Goal: Task Accomplishment & Management: Complete application form

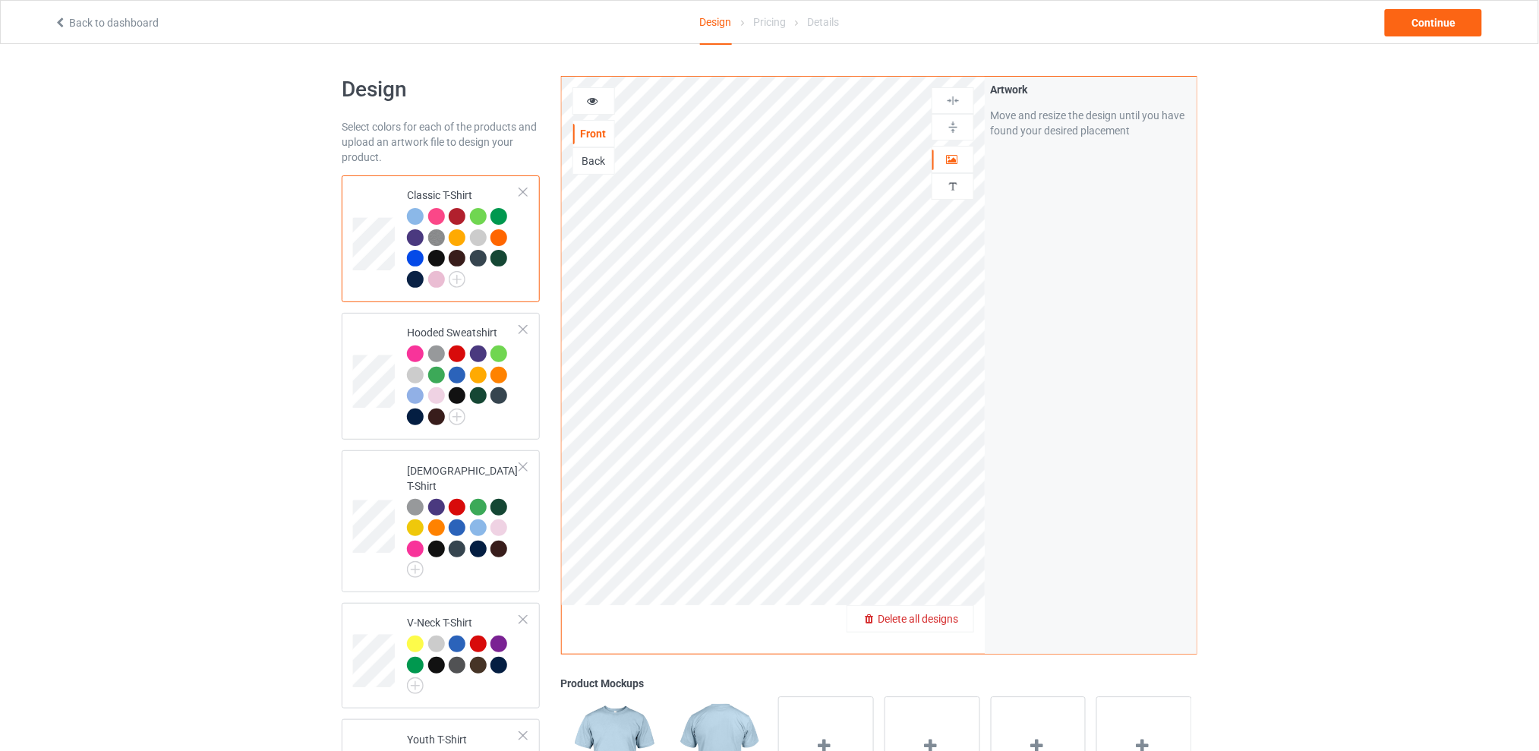
click at [948, 621] on span "Delete all designs" at bounding box center [918, 619] width 80 height 12
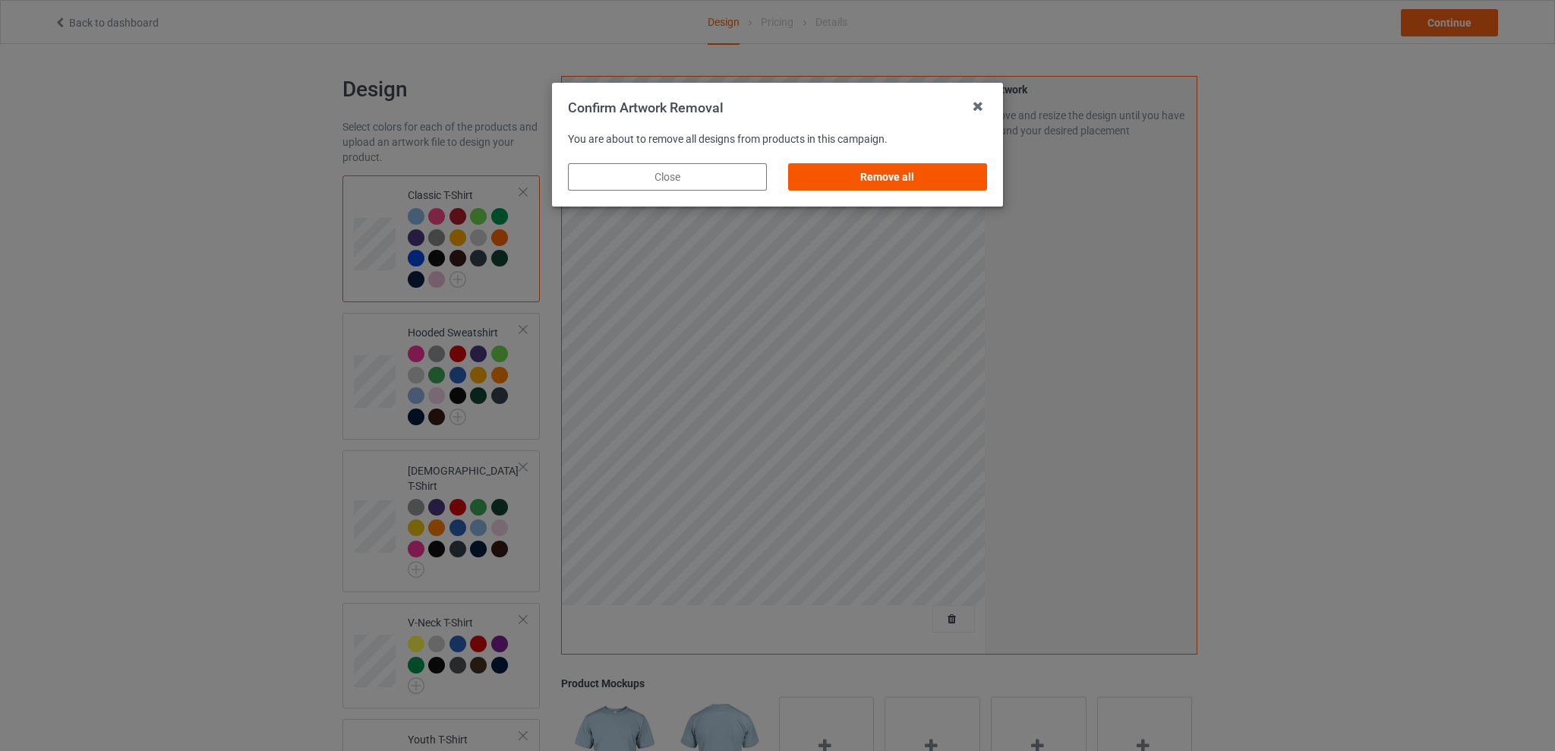
click at [859, 178] on div "Remove all" at bounding box center [887, 176] width 199 height 27
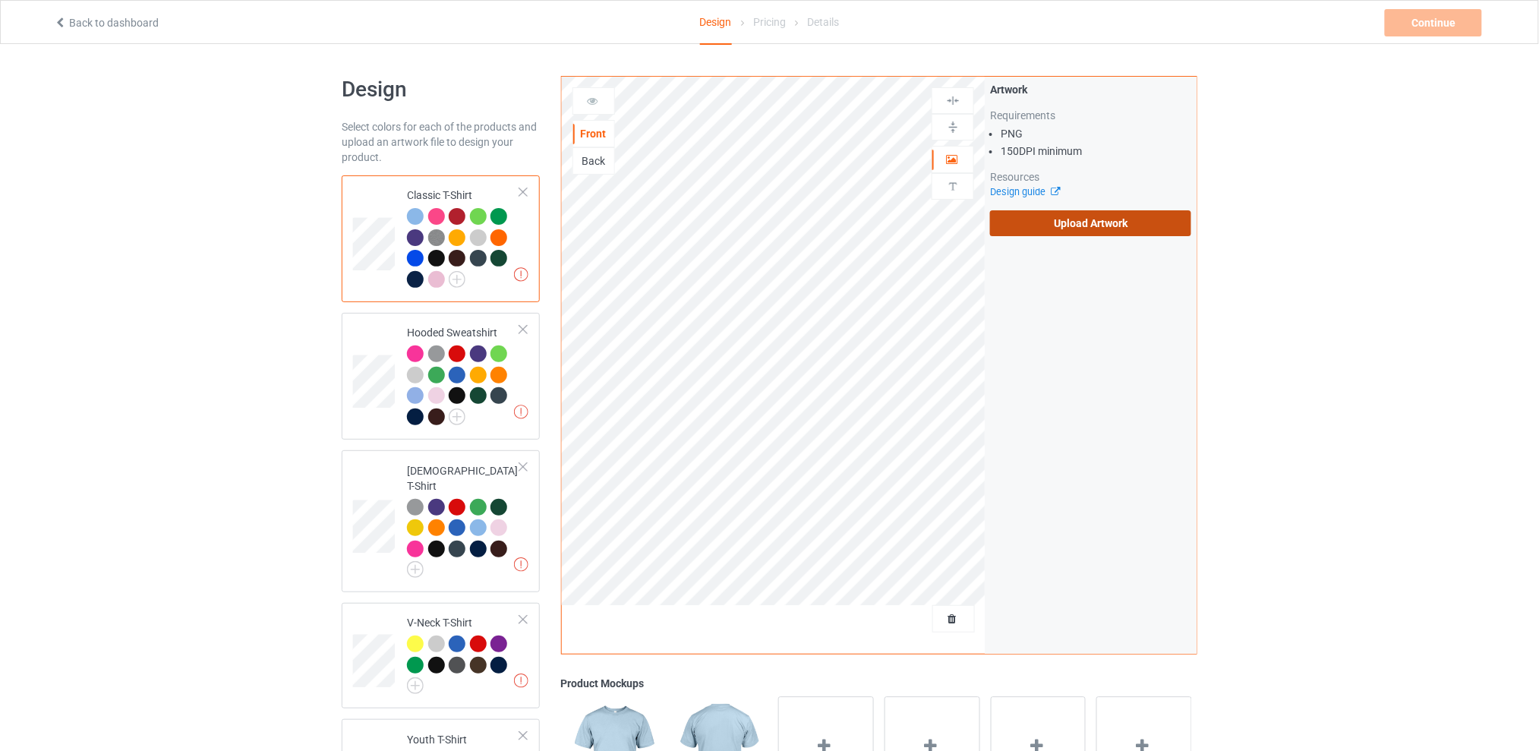
click at [1086, 222] on label "Upload Artwork" at bounding box center [1090, 223] width 201 height 26
click at [0, 0] on input "Upload Artwork" at bounding box center [0, 0] width 0 height 0
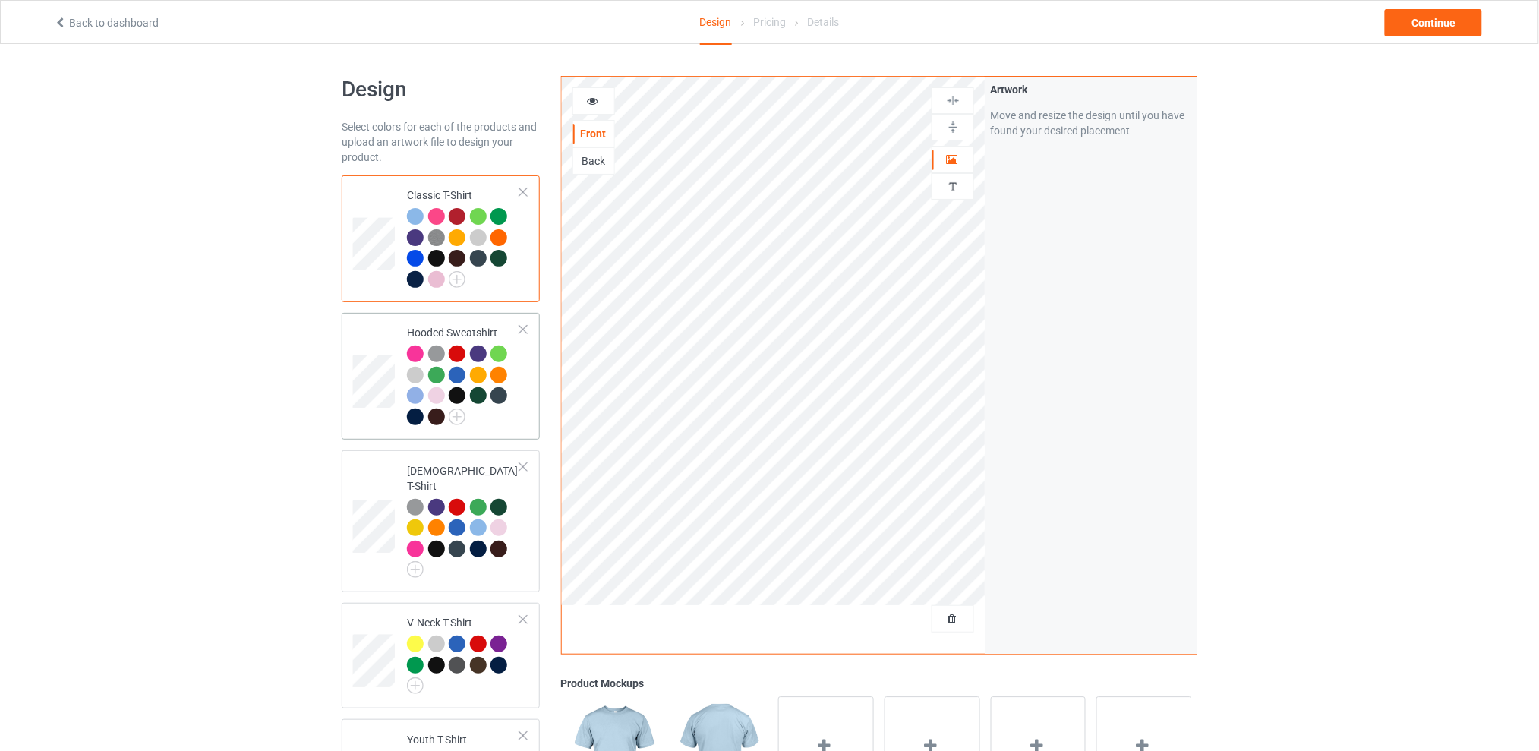
click at [414, 374] on div at bounding box center [415, 375] width 17 height 17
click at [434, 398] on div at bounding box center [436, 395] width 17 height 17
click at [1411, 288] on div "Design Select colors for each of the products and upload an artwork file to des…" at bounding box center [769, 623] width 1539 height 1159
click at [438, 255] on div at bounding box center [436, 258] width 17 height 17
drag, startPoint x: 1430, startPoint y: 18, endPoint x: 1405, endPoint y: 237, distance: 220.1
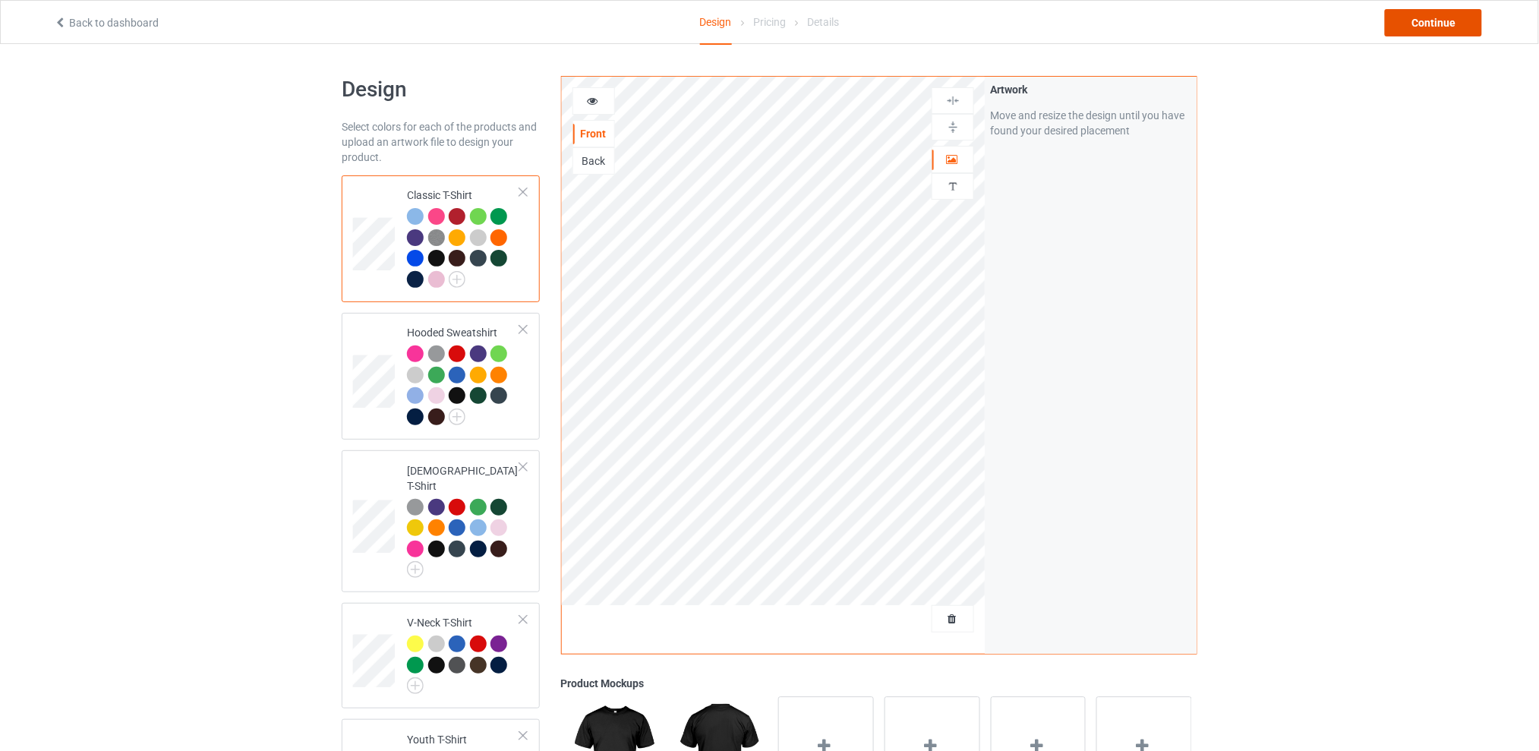
click at [1405, 237] on div "Back to dashboard Design Pricing Details Continue Design Select colors for each…" at bounding box center [769, 623] width 1539 height 1159
click at [458, 635] on div at bounding box center [457, 643] width 17 height 17
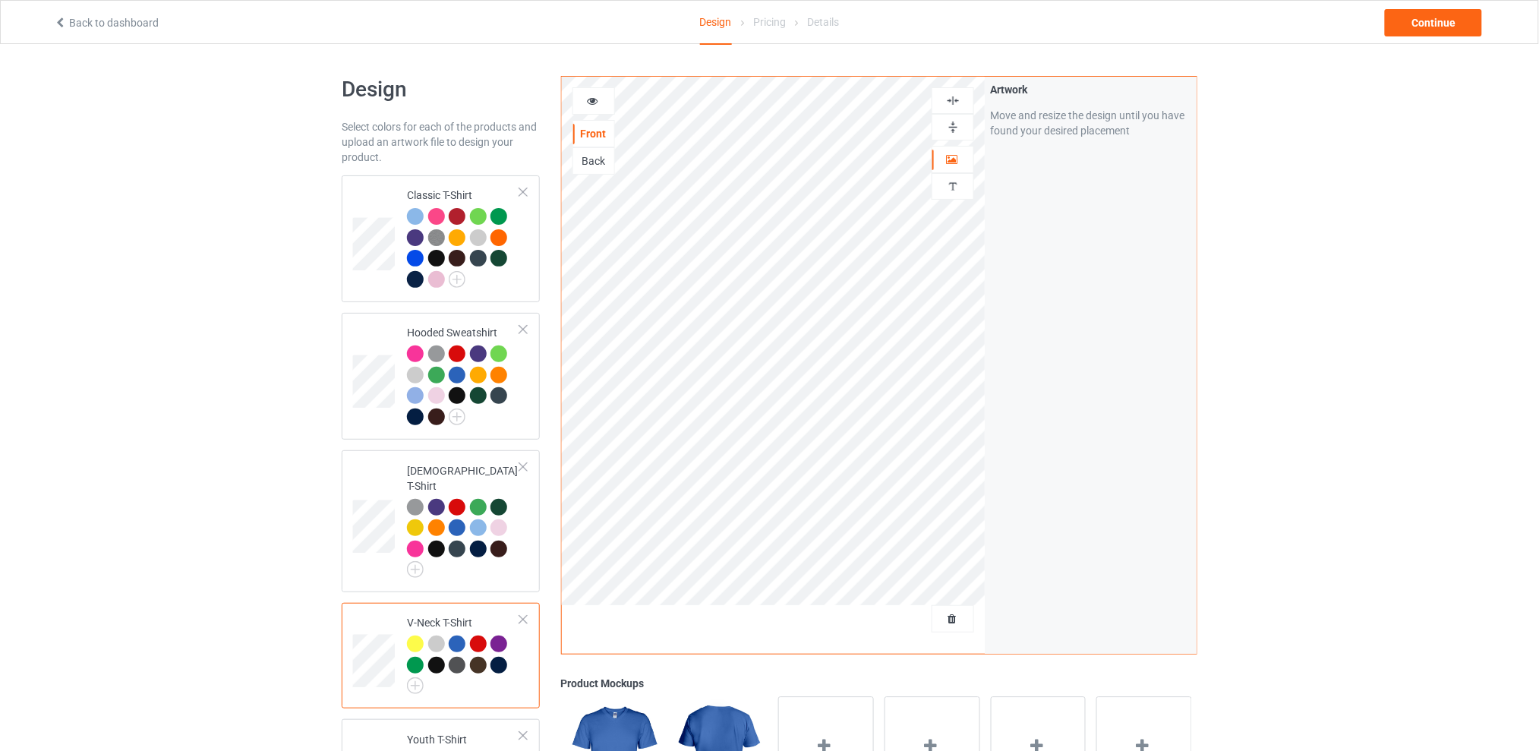
click at [1340, 275] on div "Design Select colors for each of the products and upload an artwork file to des…" at bounding box center [769, 623] width 1539 height 1159
drag, startPoint x: 1363, startPoint y: 242, endPoint x: 1102, endPoint y: 313, distance: 269.8
click at [1364, 243] on div "Design Select colors for each of the products and upload an artwork file to des…" at bounding box center [769, 623] width 1539 height 1159
click at [453, 519] on div at bounding box center [457, 527] width 17 height 17
click at [1411, 229] on div "Design Select colors for each of the products and upload an artwork file to des…" at bounding box center [769, 623] width 1539 height 1159
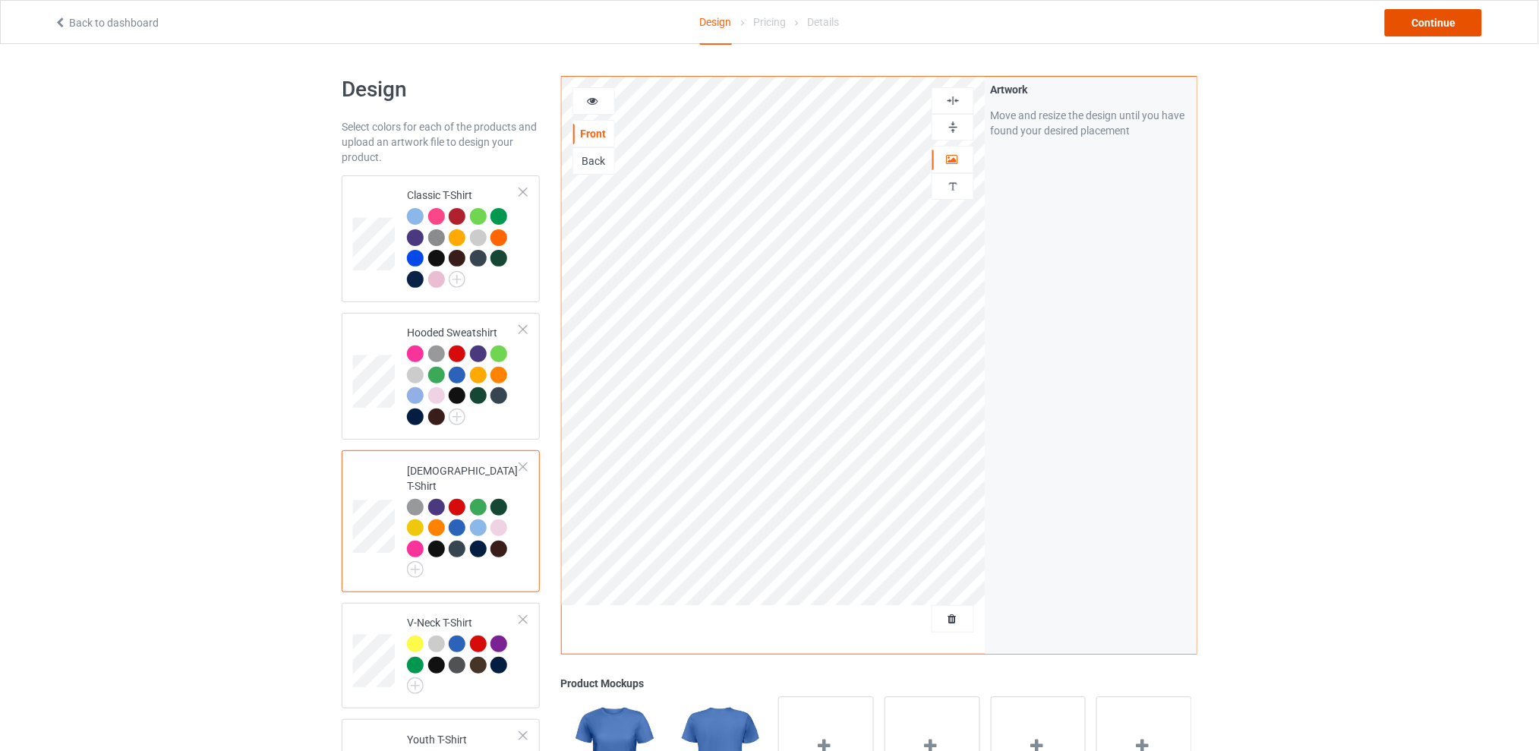
click at [1436, 26] on div "Continue" at bounding box center [1433, 22] width 97 height 27
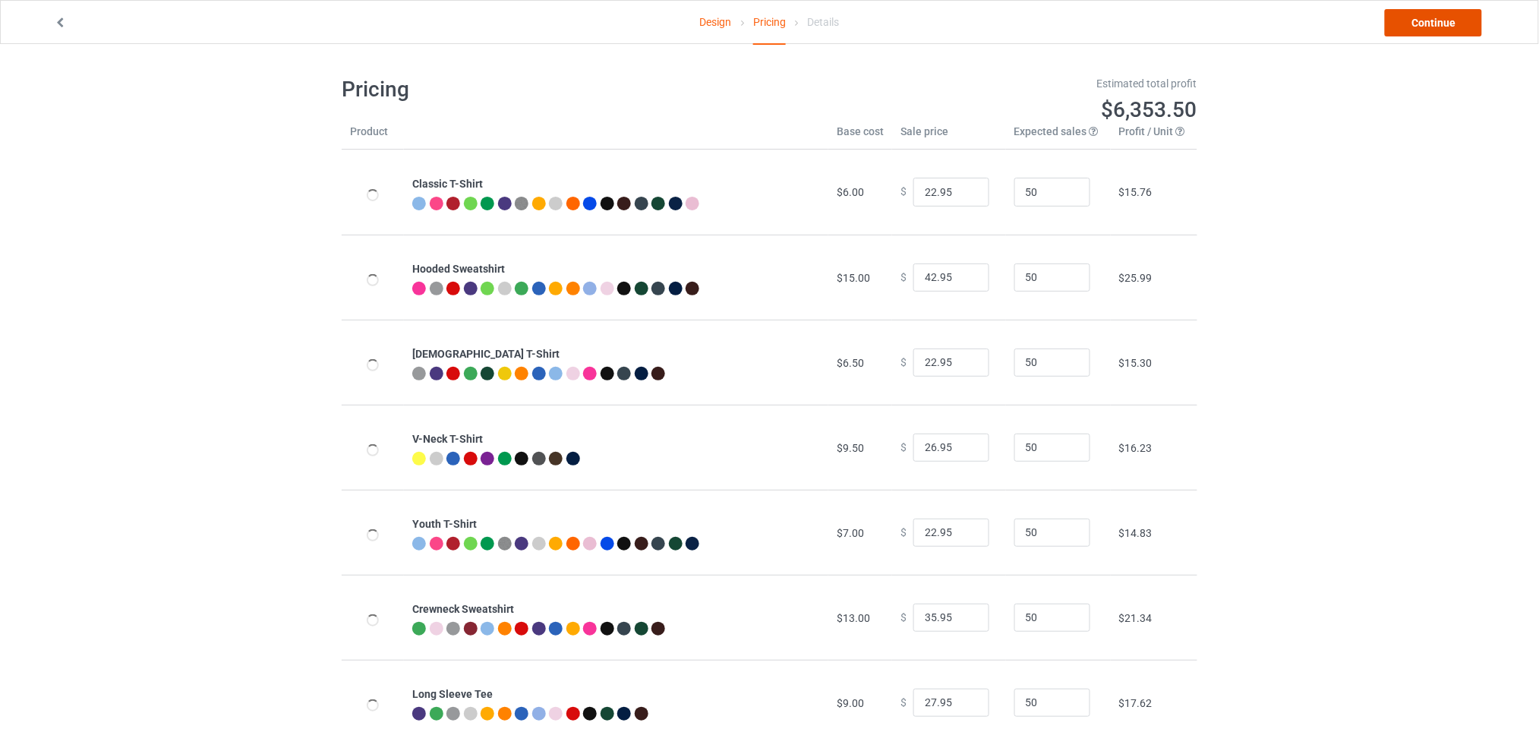
click at [1432, 31] on link "Continue" at bounding box center [1433, 22] width 97 height 27
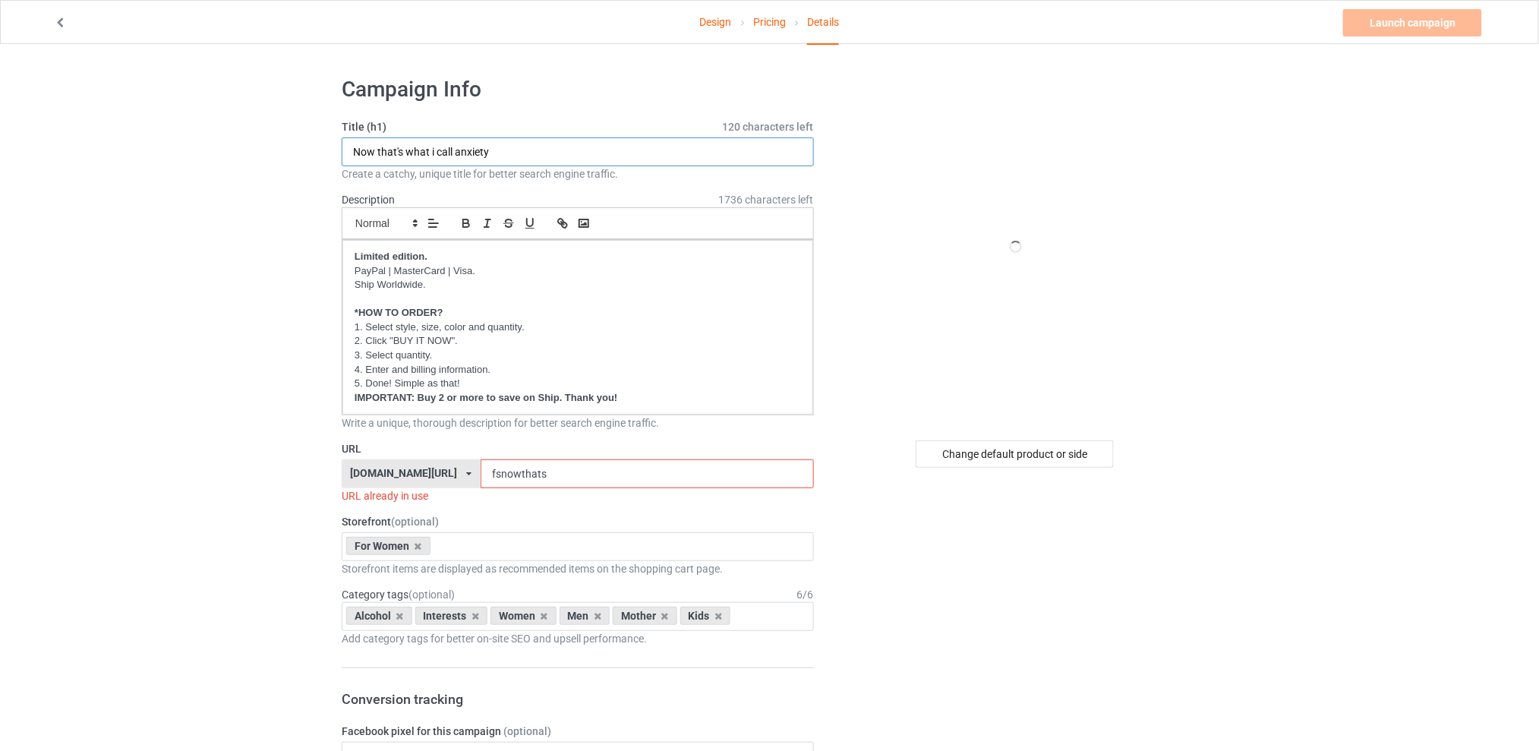
drag, startPoint x: 265, startPoint y: 153, endPoint x: 256, endPoint y: 153, distance: 9.1
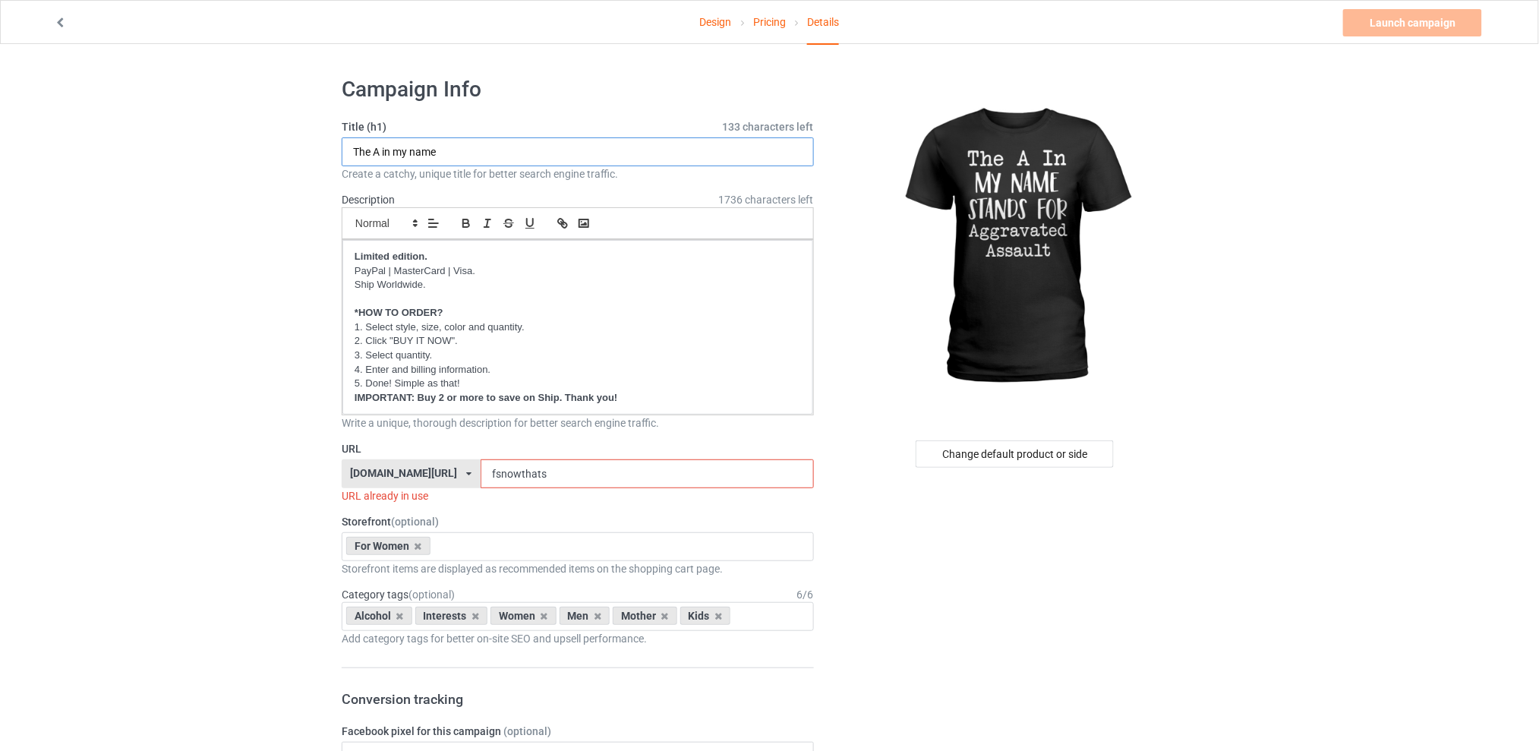
type input "The A in my name"
drag, startPoint x: 577, startPoint y: 475, endPoint x: 452, endPoint y: 475, distance: 125.3
click at [452, 475] on div "[DOMAIN_NAME][URL] [DOMAIN_NAME][URL] [DOMAIN_NAME][URL] [DOMAIN_NAME][URL] 5d7…" at bounding box center [578, 473] width 472 height 29
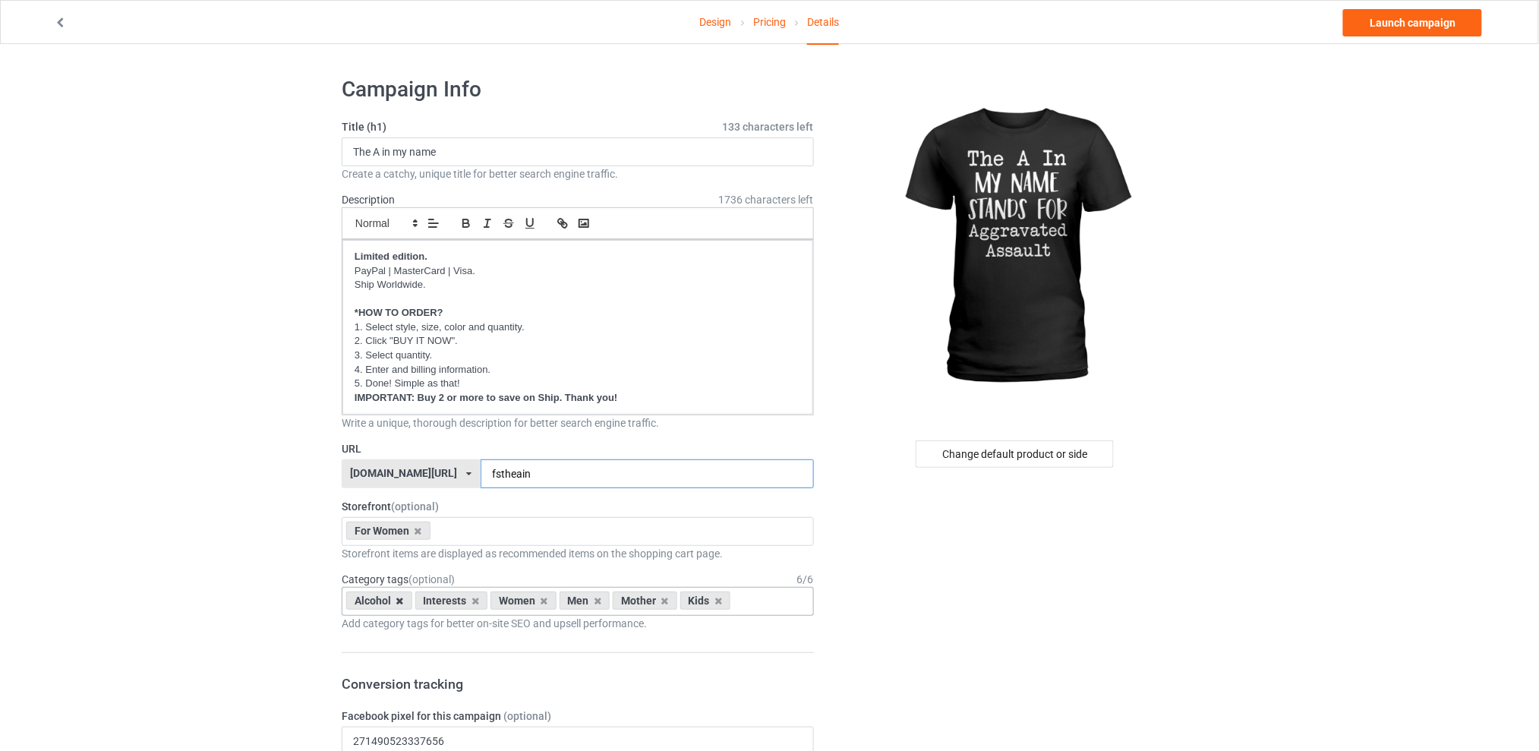
type input "fstheain"
click at [396, 600] on icon at bounding box center [400, 601] width 8 height 10
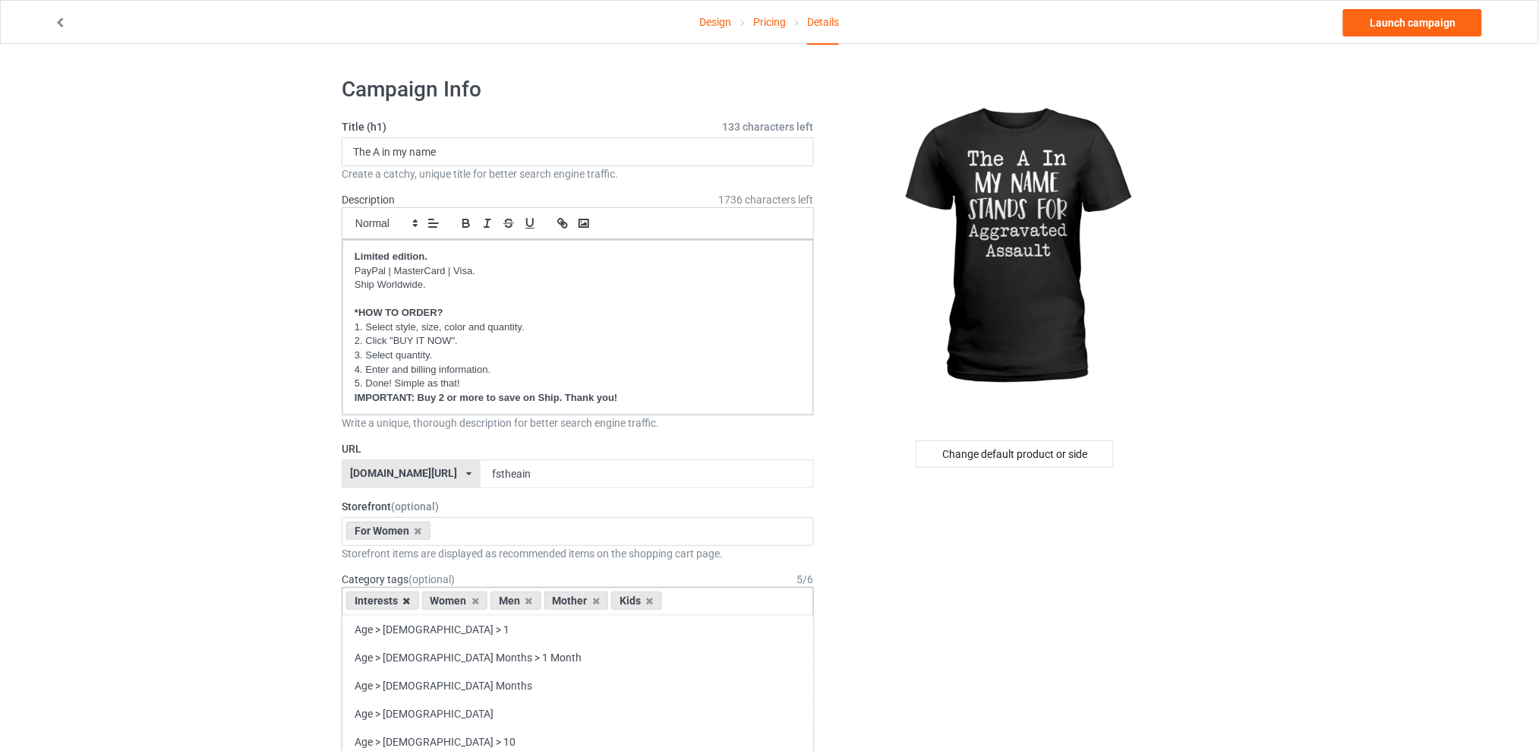
click at [404, 604] on icon at bounding box center [407, 601] width 8 height 10
click at [453, 601] on icon at bounding box center [453, 601] width 8 height 10
click at [465, 599] on icon at bounding box center [467, 601] width 8 height 10
click at [455, 601] on icon at bounding box center [453, 601] width 8 height 10
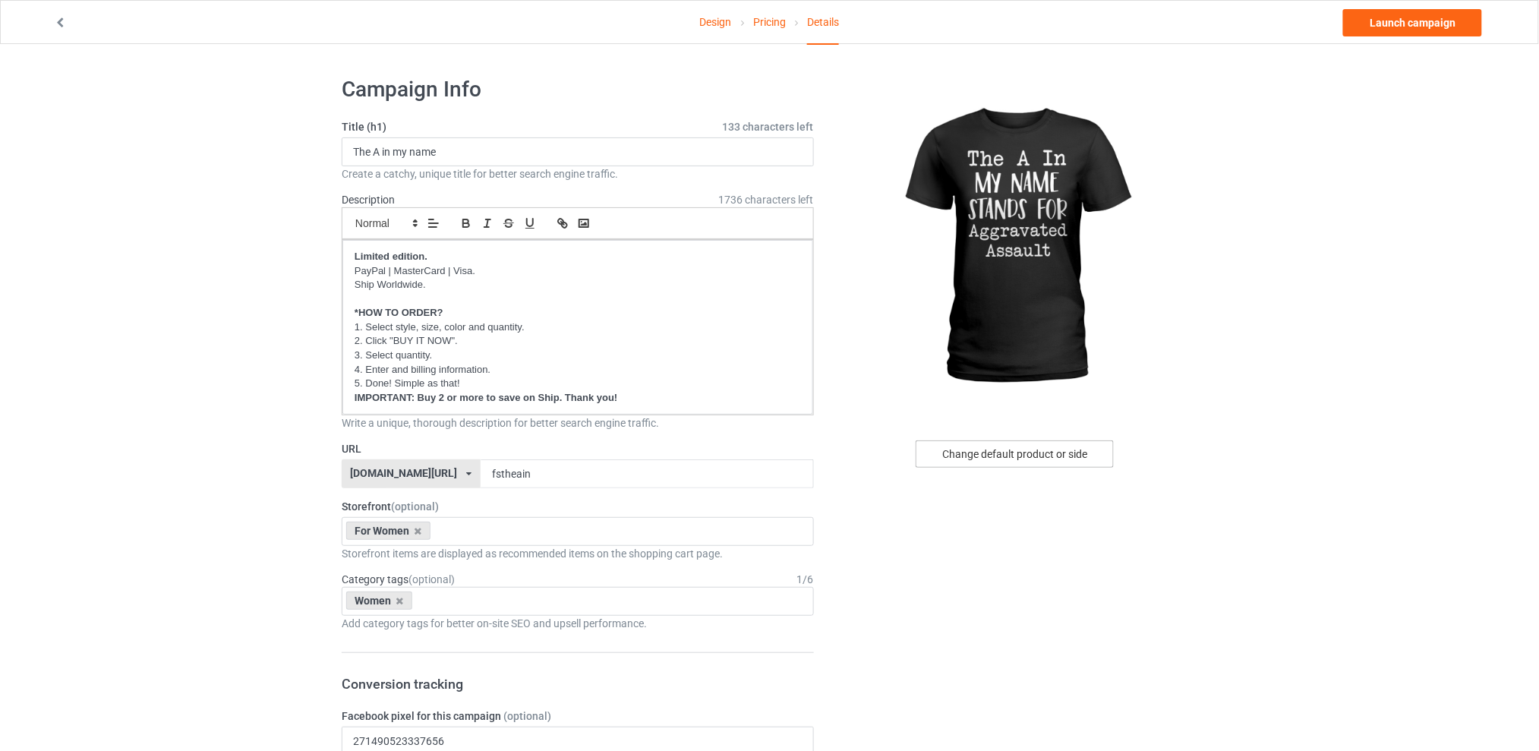
click at [1009, 456] on div "Change default product or side" at bounding box center [1015, 453] width 198 height 27
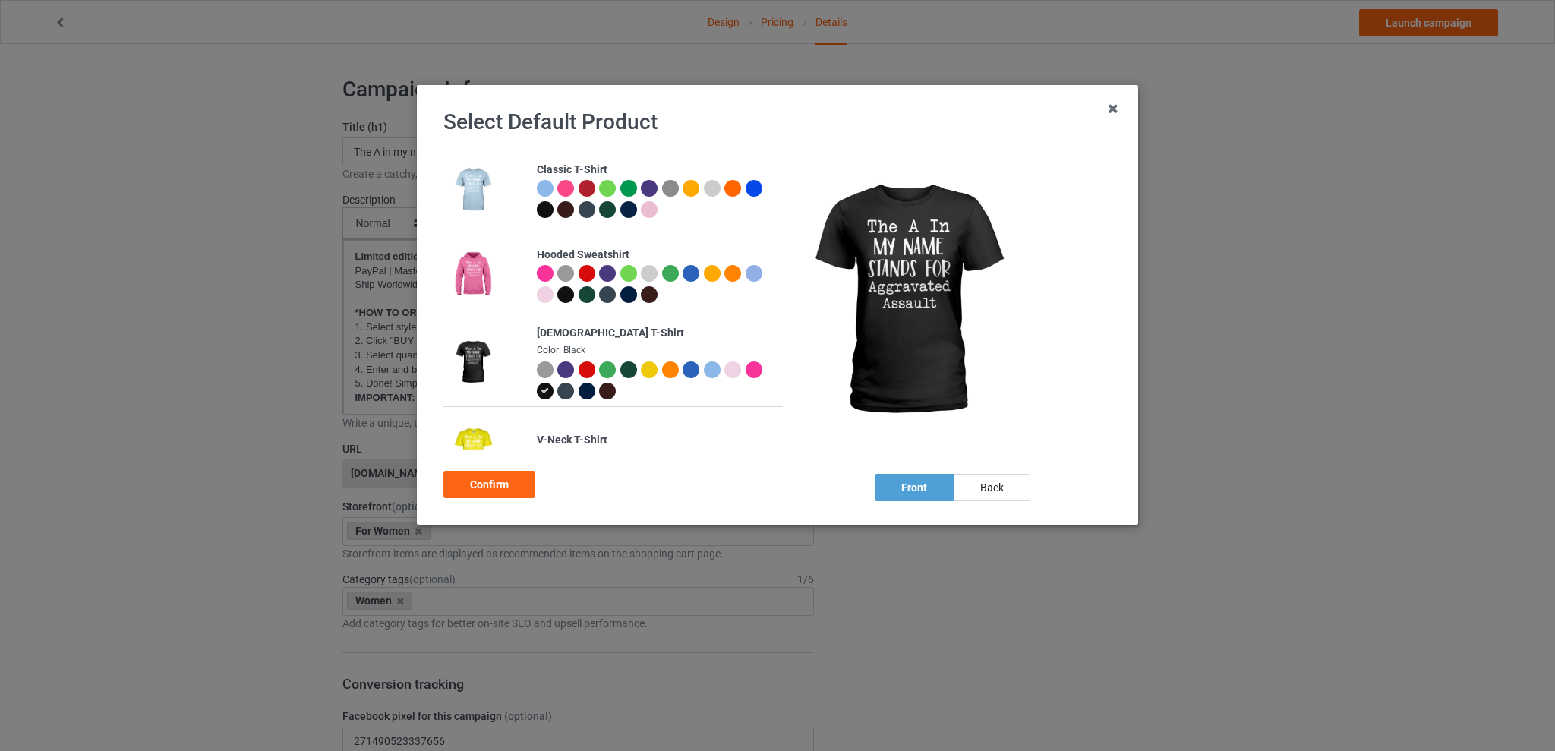
click at [683, 368] on div at bounding box center [691, 369] width 17 height 17
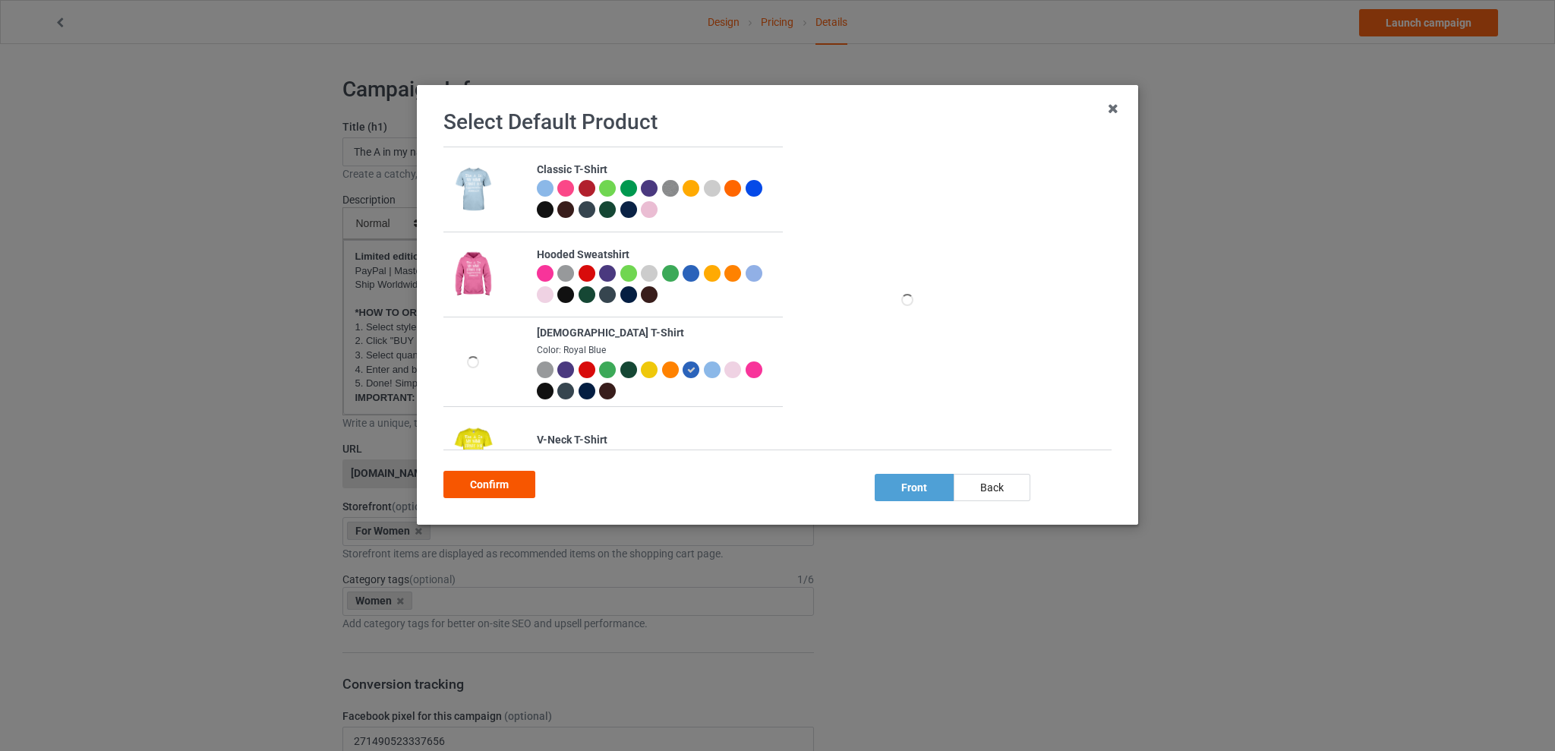
click at [494, 486] on div "Confirm" at bounding box center [489, 484] width 92 height 27
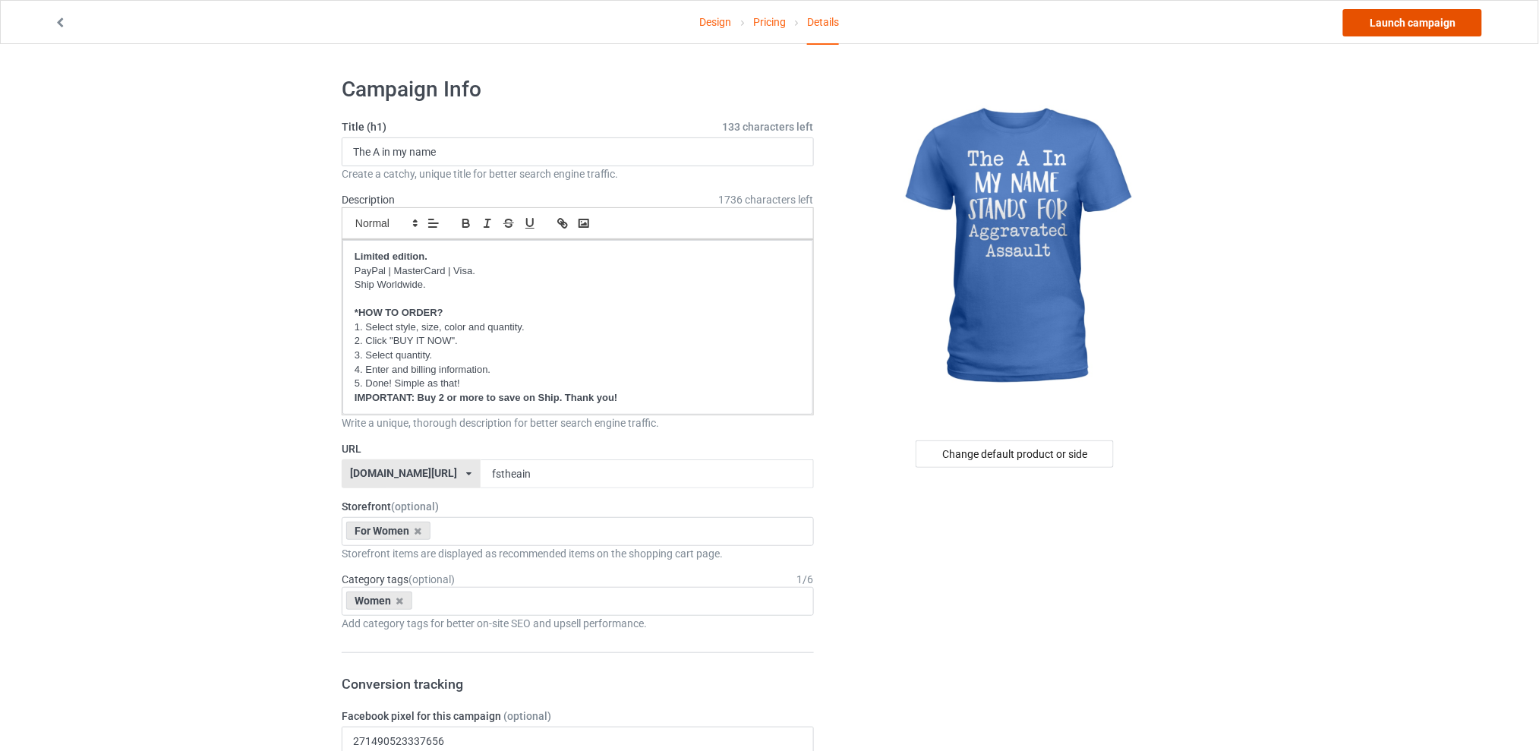
click at [1393, 19] on link "Launch campaign" at bounding box center [1412, 22] width 139 height 27
